Goal: Transaction & Acquisition: Register for event/course

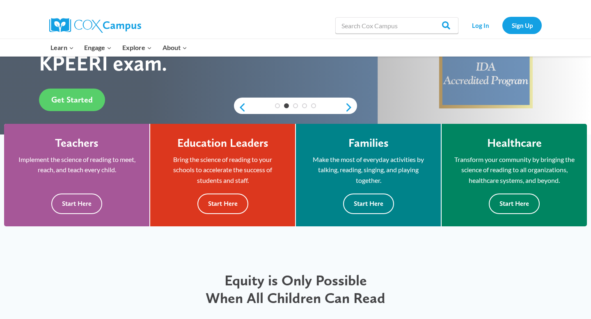
scroll to position [172, 0]
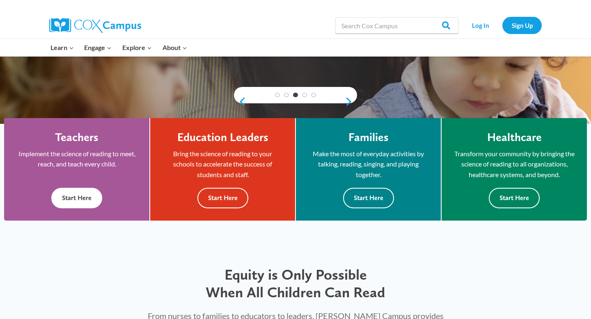
click at [84, 196] on button "Start Here" at bounding box center [76, 198] width 51 height 20
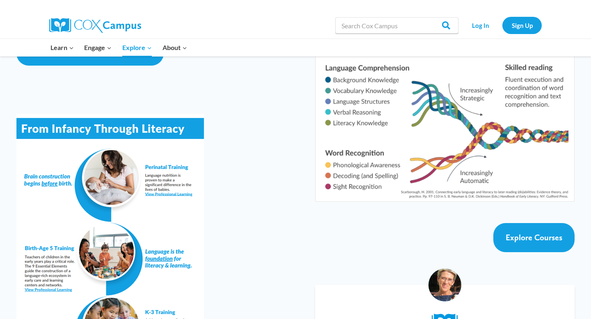
scroll to position [1405, 0]
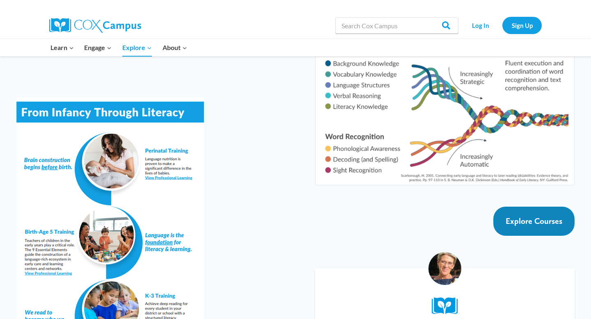
click at [514, 216] on span "Explore Courses" at bounding box center [534, 221] width 57 height 10
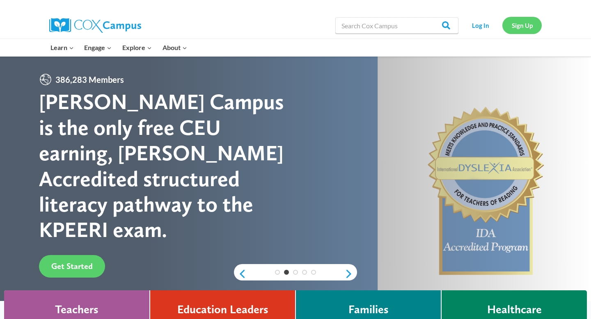
click at [518, 27] on link "Sign Up" at bounding box center [521, 25] width 39 height 17
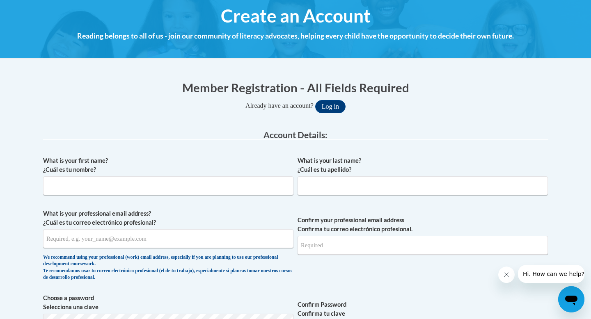
scroll to position [98, 0]
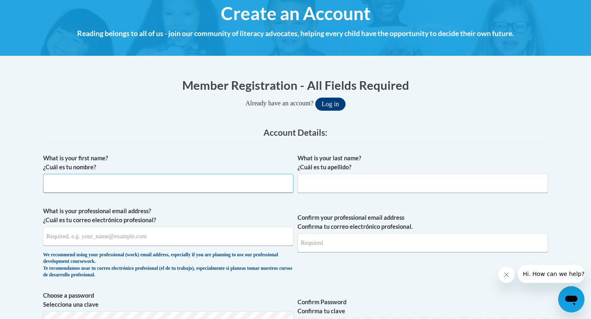
click at [207, 186] on input "What is your first name? ¿Cuál es tu nombre?" at bounding box center [168, 183] width 250 height 19
type input "Miranda"
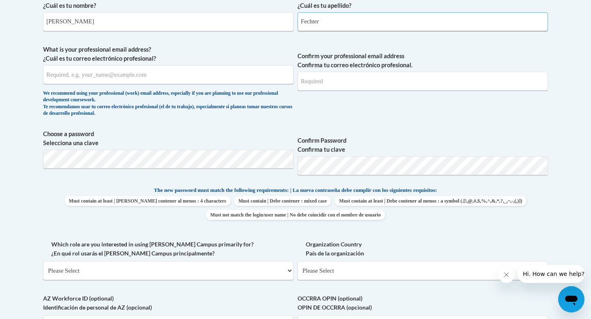
scroll to position [259, 0]
type input "Fechter"
click at [128, 82] on input "What is your professional email address? ¿Cuál es tu correo electrónico profesi…" at bounding box center [168, 75] width 250 height 19
type input "miranda.fechter@cuw.edu"
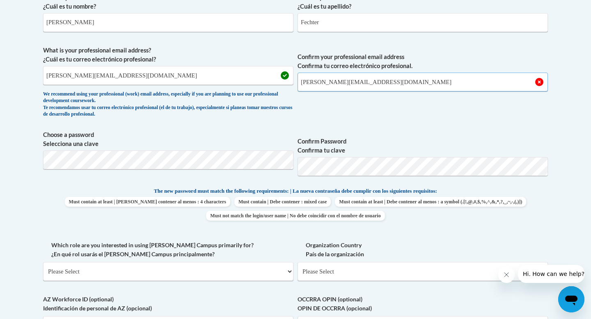
type input "miranda.fechter@cuw.edu"
click at [485, 192] on p "The new password must match the following requirements: | La nueva contraseña d…" at bounding box center [295, 192] width 505 height 10
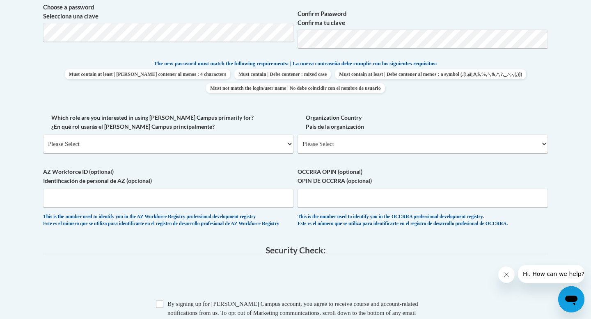
scroll to position [387, 0]
click at [261, 144] on select "Please Select College/University | Colegio/Universidad Community/Nonprofit Part…" at bounding box center [168, 143] width 250 height 19
select select "5a18ea06-2b54-4451-96f2-d152daf9eac5"
click at [43, 134] on select "Please Select College/University | Colegio/Universidad Community/Nonprofit Part…" at bounding box center [168, 143] width 250 height 19
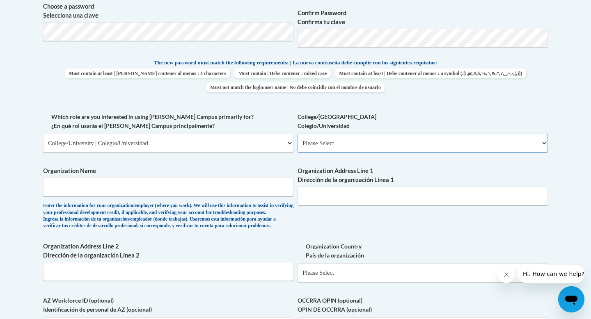
click at [325, 144] on select "Please Select College/University Staff | Empleado universitario College/Univers…" at bounding box center [423, 143] width 250 height 19
select select "99b32b07-cffc-426c-8bf6-0cd77760d84b"
click at [298, 134] on select "Please Select College/University Staff | Empleado universitario College/Univers…" at bounding box center [423, 143] width 250 height 19
click at [205, 188] on input "Organization Name" at bounding box center [168, 187] width 250 height 19
type input "Concordia University"
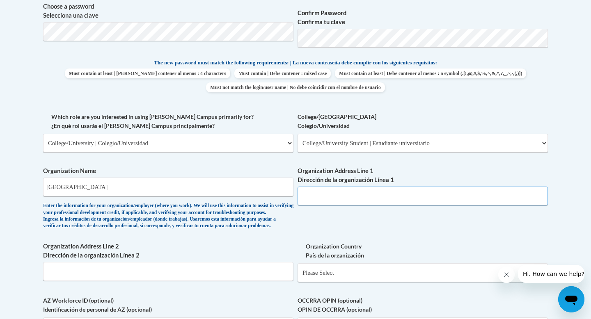
click at [347, 197] on input "Organization Address Line 1 Dirección de la organización Línea 1" at bounding box center [423, 196] width 250 height 19
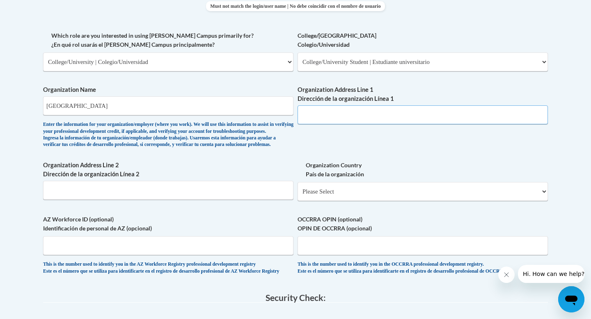
scroll to position [470, 0]
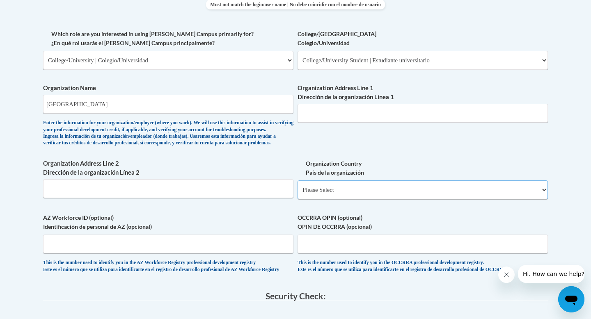
click at [346, 199] on select "Please Select United States | Estados Unidos Outside of the United States | Fue…" at bounding box center [423, 190] width 250 height 19
select select "ad49bcad-a171-4b2e-b99c-48b446064914"
click at [298, 194] on select "Please Select United States | Estados Unidos Outside of the United States | Fue…" at bounding box center [423, 190] width 250 height 19
select select
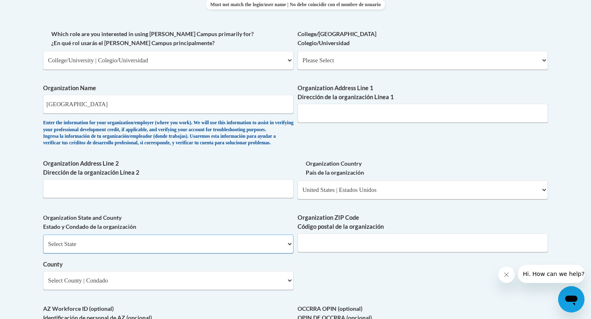
click at [231, 254] on select "Select State Alabama Alaska Arizona Arkansas California Colorado Connecticut De…" at bounding box center [168, 244] width 250 height 19
select select "Wisconsin"
click at [43, 248] on select "Select State Alabama Alaska Arizona Arkansas California Colorado Connecticut De…" at bounding box center [168, 244] width 250 height 19
click at [288, 290] on select "Select County Adams Ashland Barron Bayfield Brown Buffalo Burnett Calumet Chipp…" at bounding box center [168, 280] width 250 height 19
click at [360, 252] on input "Organization ZIP Code Código postal de la organización" at bounding box center [423, 243] width 250 height 19
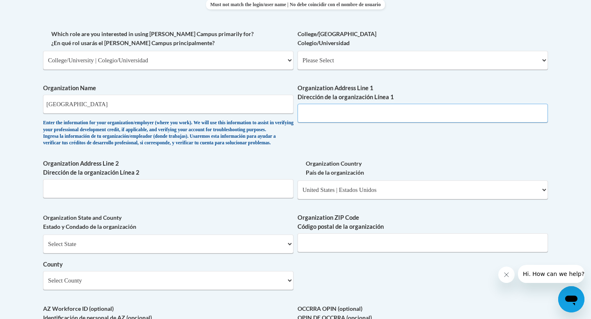
click at [355, 114] on input "Organization Address Line 1 Dirección de la organización Línea 1" at bounding box center [423, 113] width 250 height 19
type input "12800 N Lakeshore Drive"
click at [364, 252] on input "Organization ZIP Code Código postal de la organización" at bounding box center [423, 243] width 250 height 19
type input "53097"
click at [160, 290] on select "Select County Adams Ashland Barron Bayfield Brown Buffalo Burnett Calumet Chipp…" at bounding box center [168, 280] width 250 height 19
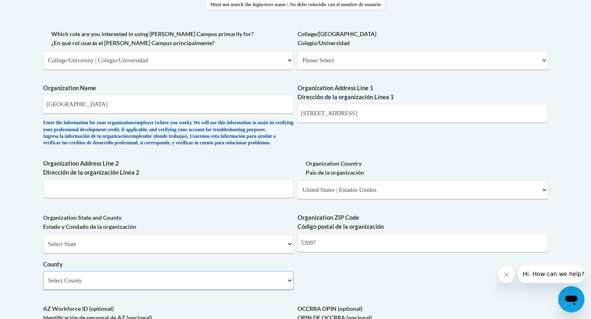
select select "Milwaukee"
click at [43, 285] on select "Select County Adams Ashland Barron Bayfield Brown Buffalo Burnett Calumet Chipp…" at bounding box center [168, 280] width 250 height 19
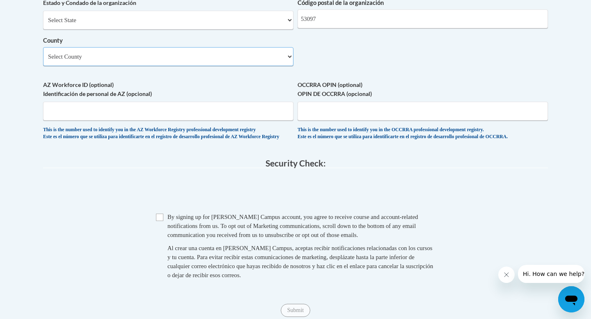
scroll to position [696, 0]
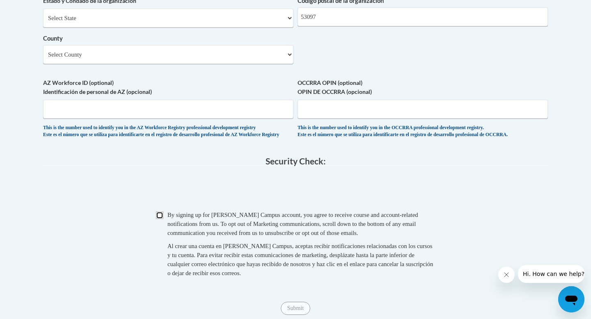
click at [159, 219] on input "Checkbox" at bounding box center [159, 215] width 7 height 7
checkbox input "true"
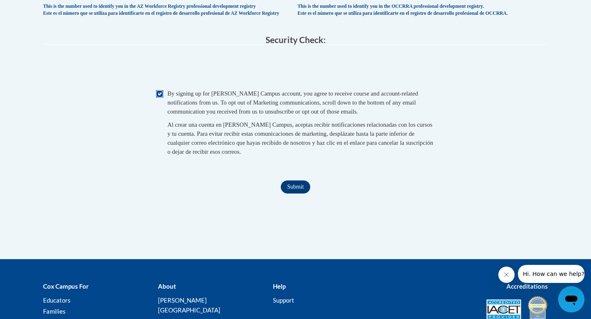
scroll to position [913, 0]
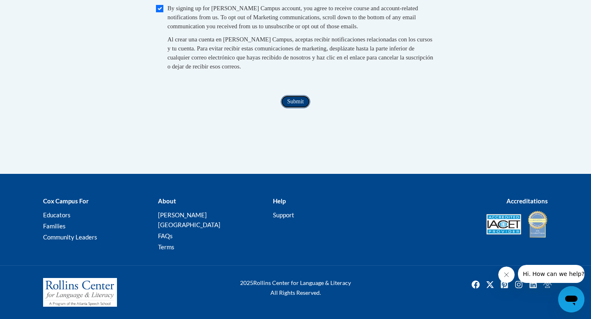
click at [301, 108] on input "Submit" at bounding box center [296, 101] width 30 height 13
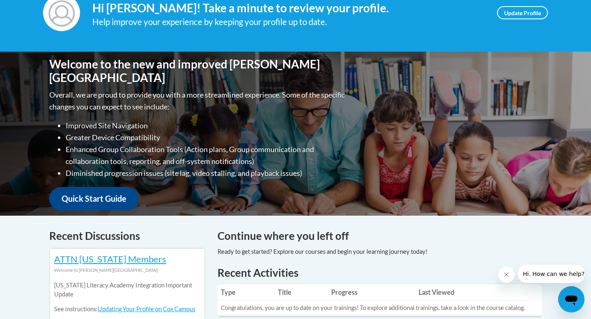
scroll to position [131, 0]
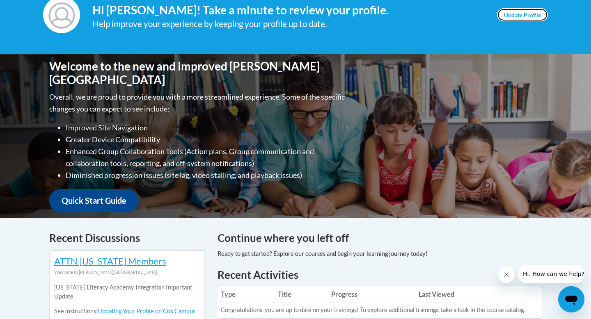
click at [526, 18] on link "Update Profile" at bounding box center [522, 14] width 51 height 13
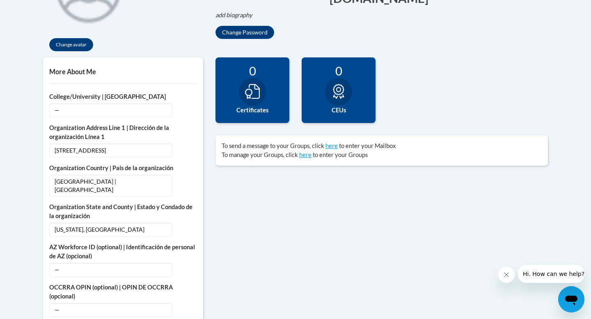
scroll to position [240, 0]
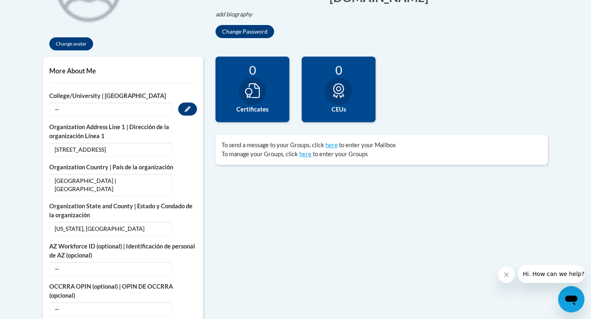
click at [130, 108] on span "—" at bounding box center [110, 110] width 123 height 14
click at [184, 106] on button "Edit" at bounding box center [187, 109] width 19 height 13
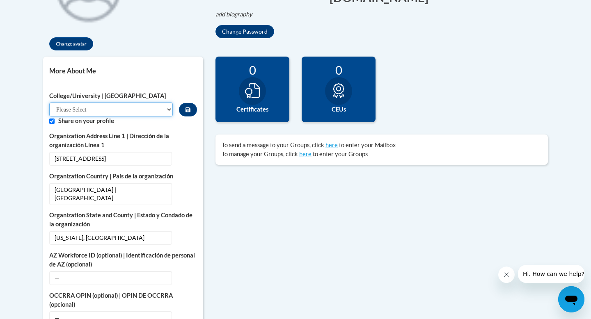
click at [117, 111] on select "Please Select College/University Staff | Empleado universitario College/Univers…" at bounding box center [111, 110] width 124 height 14
select select "99b32b07-cffc-426c-8bf6-0cd77760d84b"
click at [49, 103] on select "Please Select College/University Staff | Empleado universitario College/Univers…" at bounding box center [111, 110] width 124 height 14
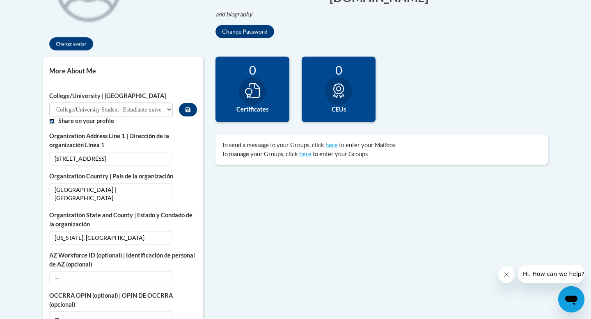
click at [52, 122] on input "Custom profile fields" at bounding box center [51, 121] width 5 height 5
checkbox input "false"
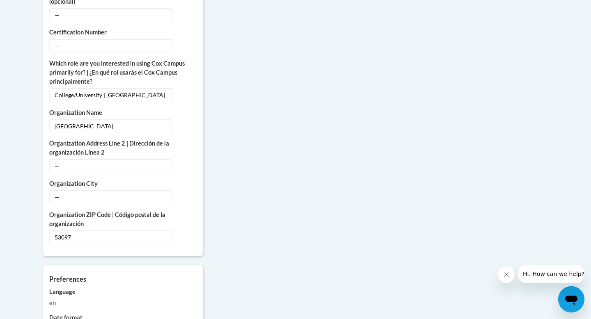
scroll to position [549, 0]
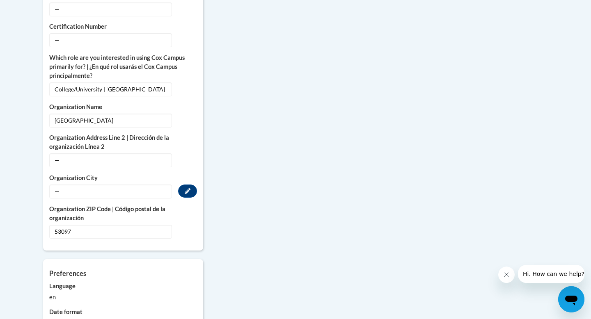
click at [137, 185] on span "—" at bounding box center [110, 192] width 123 height 14
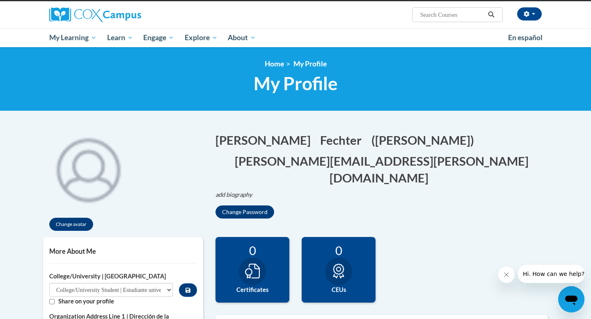
scroll to position [59, 0]
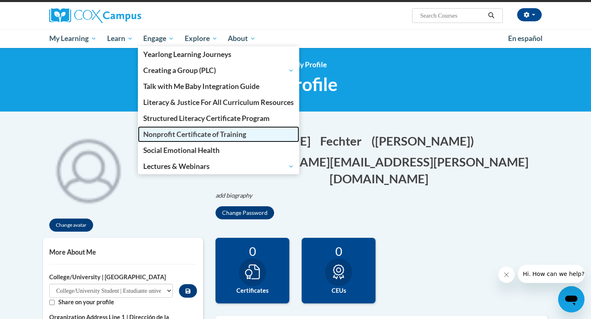
click at [161, 135] on span "Nonprofit Certificate of Training" at bounding box center [194, 134] width 103 height 9
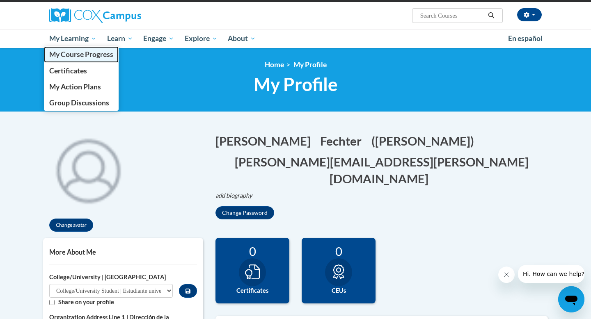
click at [79, 53] on span "My Course Progress" at bounding box center [81, 54] width 64 height 9
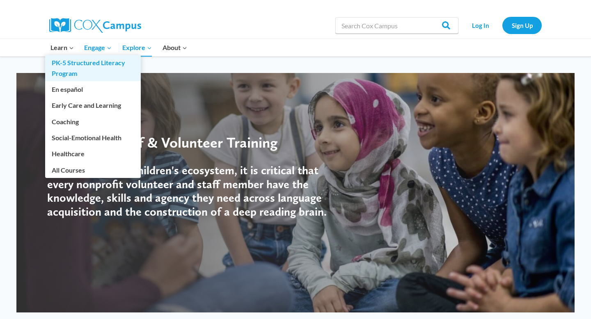
click at [69, 66] on link "PK-5 Structured Literacy Program" at bounding box center [93, 68] width 96 height 26
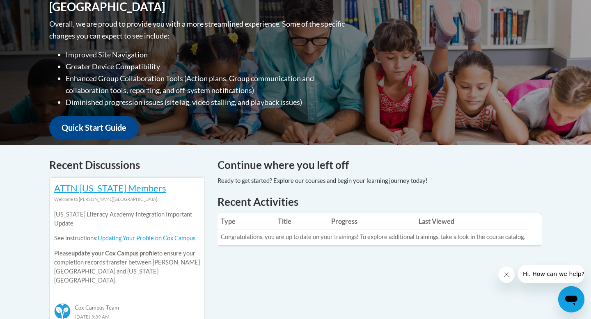
scroll to position [204, 0]
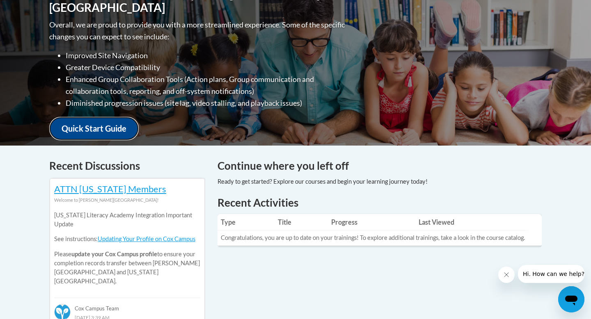
click at [103, 122] on link "Quick Start Guide" at bounding box center [93, 128] width 89 height 23
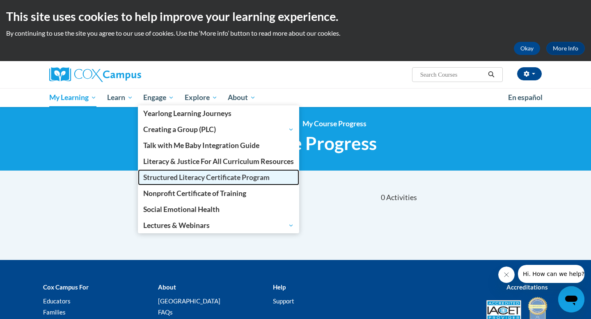
click at [171, 182] on link "Structured Literacy Certificate Program" at bounding box center [218, 177] width 161 height 16
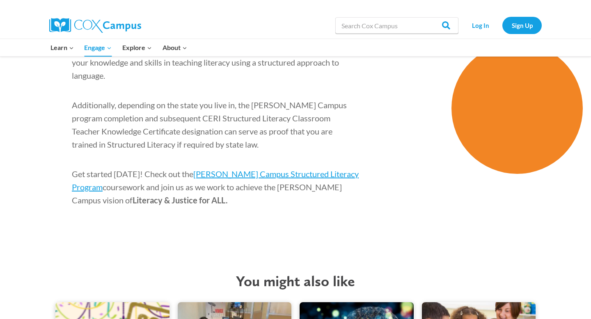
scroll to position [1315, 0]
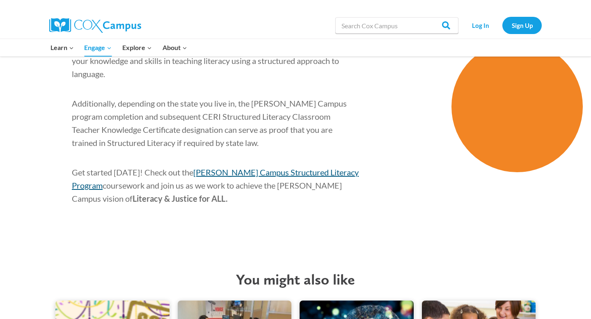
click at [252, 167] on span "[PERSON_NAME] Campus Structured Literacy Program" at bounding box center [215, 178] width 287 height 23
click at [304, 167] on span "[PERSON_NAME] Campus Structured Literacy Program" at bounding box center [215, 178] width 287 height 23
